Goal: Obtain resource: Download file/media

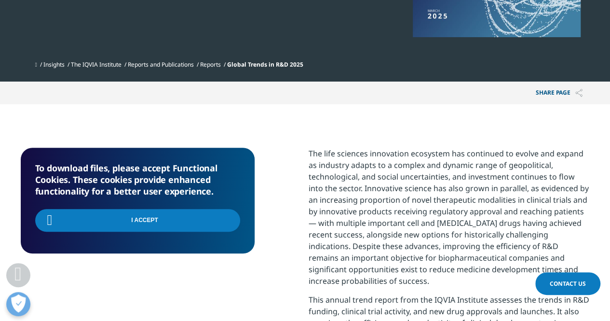
scroll to position [289, 0]
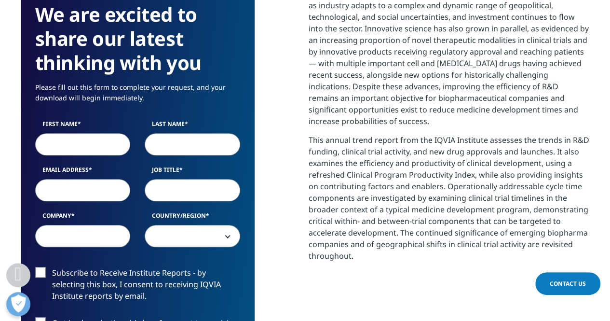
scroll to position [386, 0]
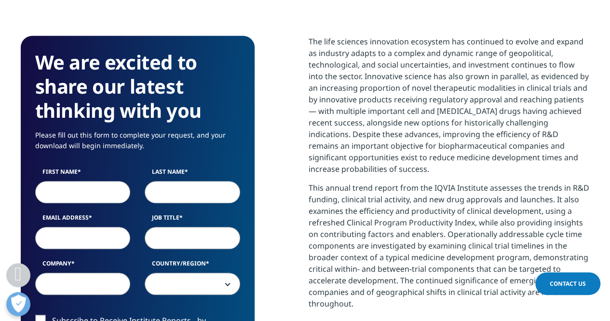
click at [80, 194] on input "First Name" at bounding box center [82, 192] width 95 height 22
type input "Michael"
type input "Schmid"
type input "schmidmike@gmail.com"
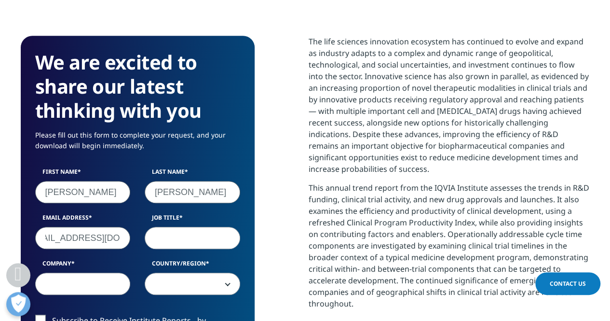
scroll to position [0, 0]
type input "VP Strategy"
type input "Climeworks"
click at [171, 300] on div "First Name Michael Last Name Schmid Email Address schmidmike@gmail.com Job Titl…" at bounding box center [137, 235] width 219 height 137
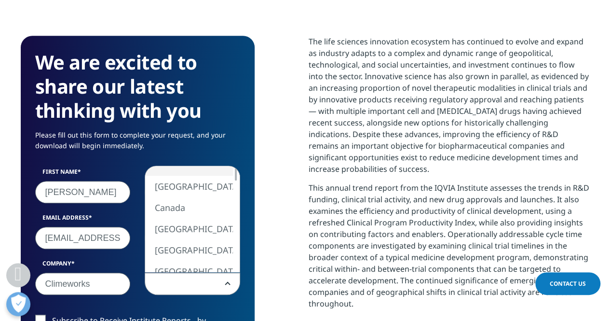
click at [175, 293] on span at bounding box center [192, 284] width 94 height 22
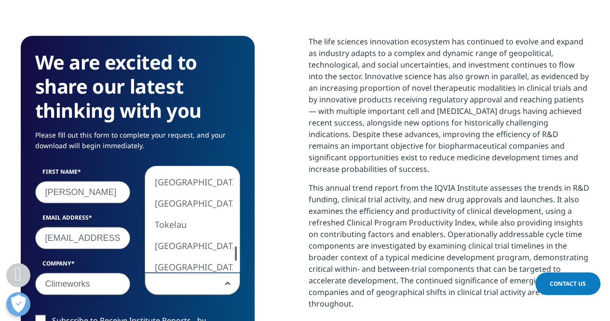
click at [235, 252] on div at bounding box center [236, 253] width 2 height 14
select select "Switzerland"
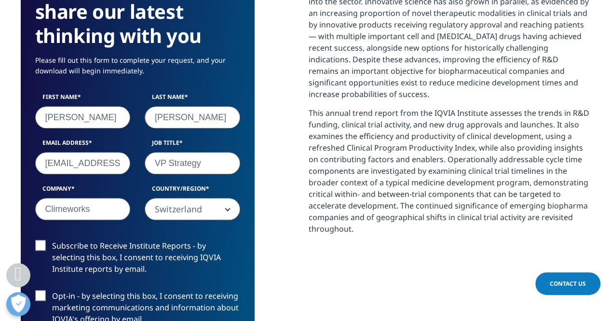
scroll to position [482, 0]
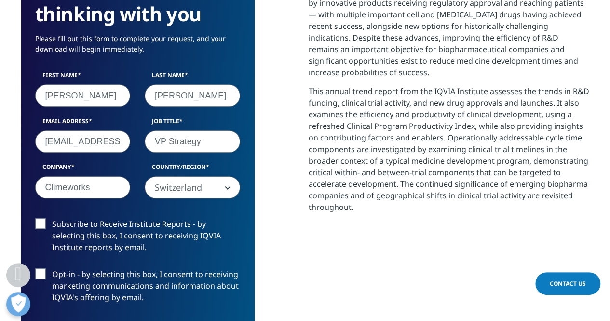
click at [170, 223] on label "Subscribe to Receive Institute Reports - by selecting this box, I consent to re…" at bounding box center [137, 238] width 205 height 40
click at [52, 218] on input "Subscribe to Receive Institute Reports - by selecting this box, I consent to re…" at bounding box center [52, 218] width 0 height 0
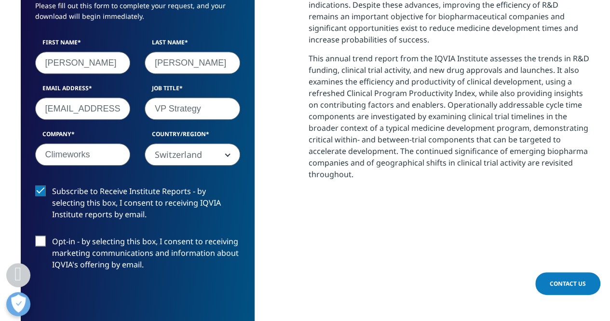
scroll to position [530, 0]
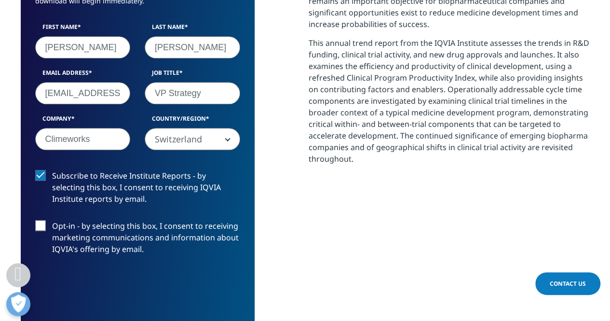
click at [170, 230] on label "Opt-in - by selecting this box, I consent to receiving marketing communications…" at bounding box center [137, 240] width 205 height 40
click at [52, 220] on input "Opt-in - by selecting this box, I consent to receiving marketing communications…" at bounding box center [52, 220] width 0 height 0
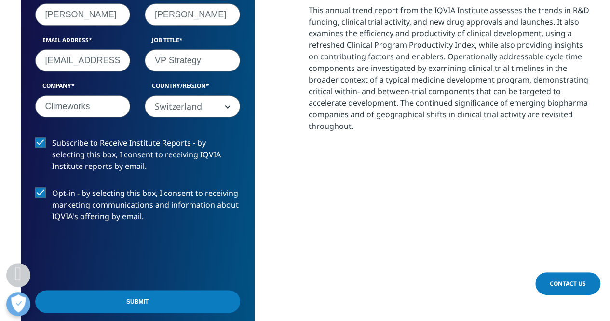
scroll to position [578, 0]
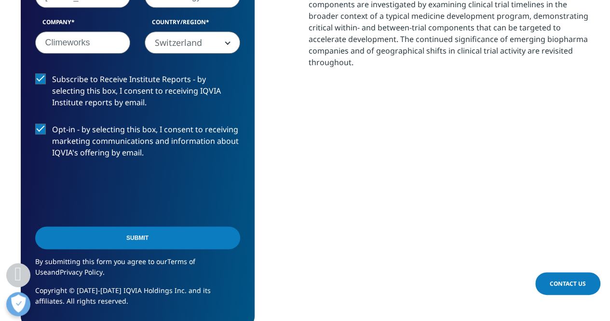
click at [180, 238] on input "Submit" at bounding box center [137, 237] width 205 height 23
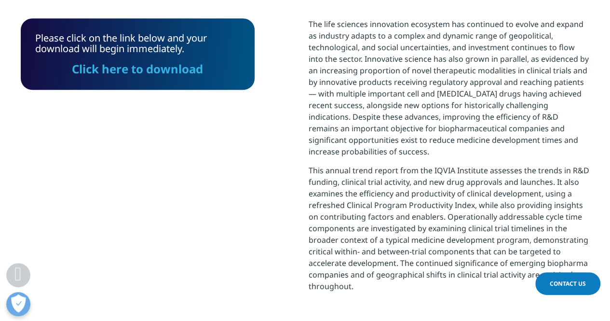
scroll to position [388, 0]
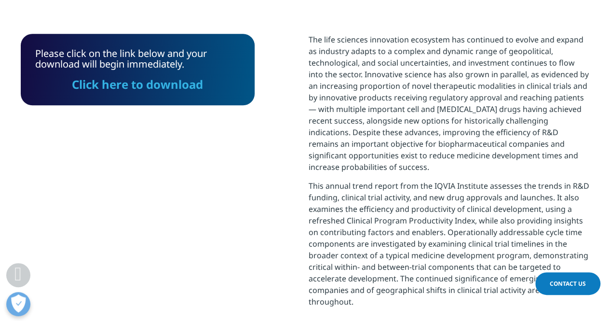
click at [182, 84] on link "Click here to download" at bounding box center [137, 84] width 131 height 16
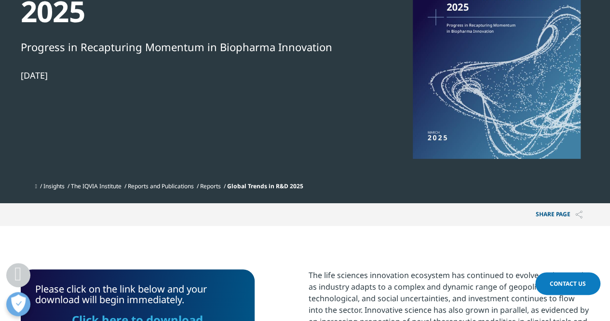
scroll to position [0, 0]
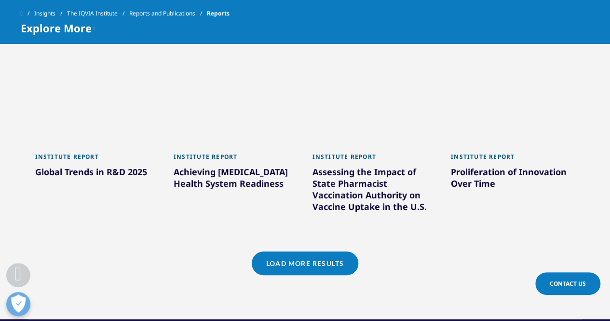
scroll to position [916, 0]
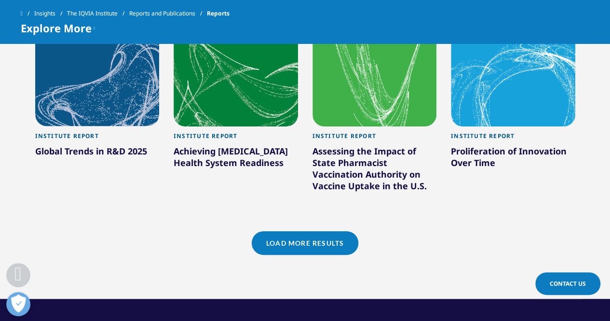
click at [300, 239] on link "Load More Results" at bounding box center [305, 243] width 107 height 24
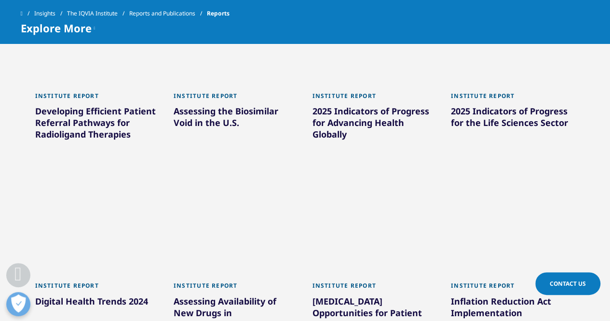
scroll to position [1205, 0]
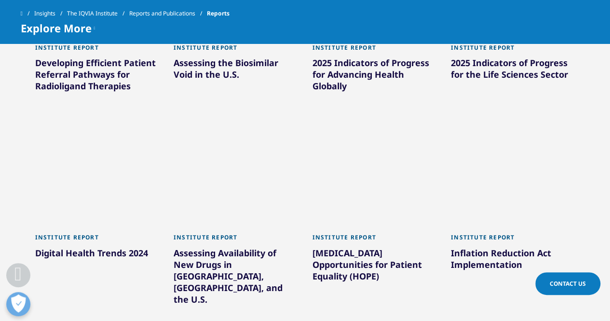
click at [112, 253] on div "Digital Health Trends 2024" at bounding box center [97, 254] width 124 height 15
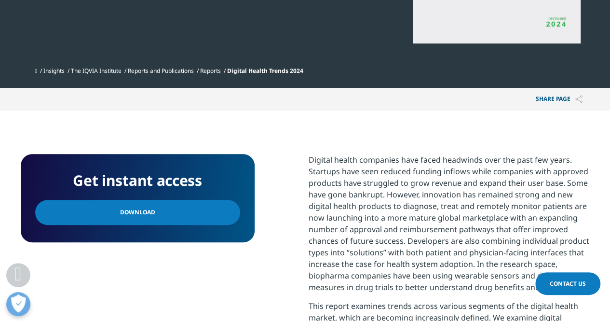
scroll to position [289, 0]
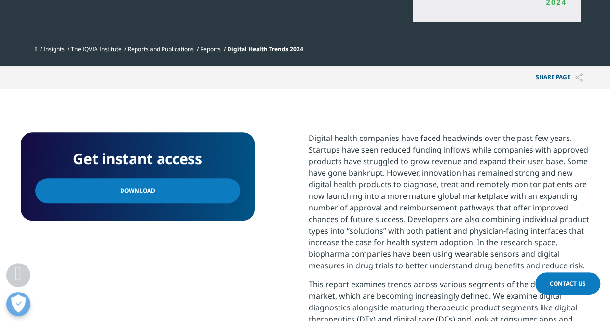
click at [199, 190] on link "Download" at bounding box center [137, 190] width 205 height 25
